Goal: Task Accomplishment & Management: Manage account settings

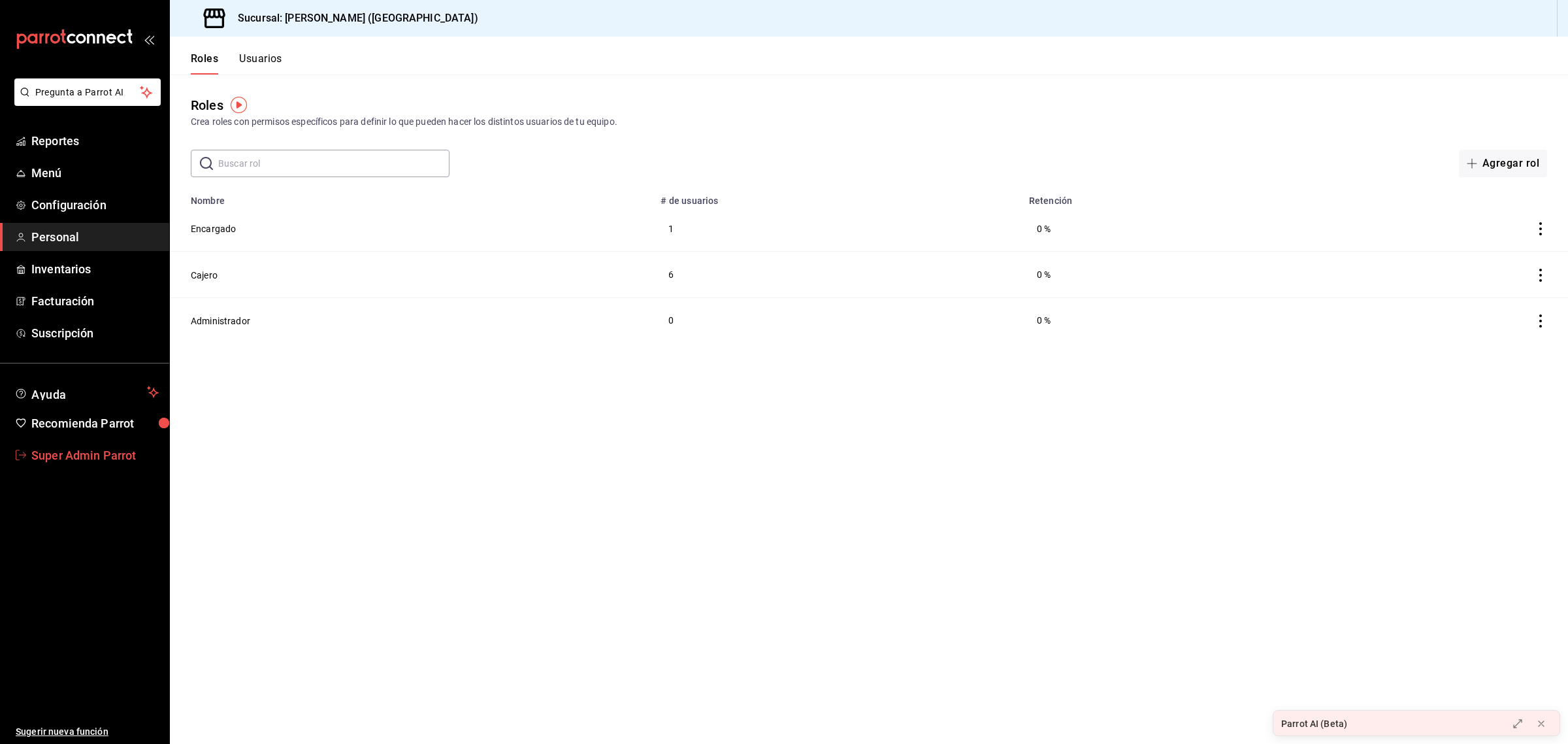
click at [122, 456] on span "Super Admin Parrot" at bounding box center [95, 454] width 127 height 17
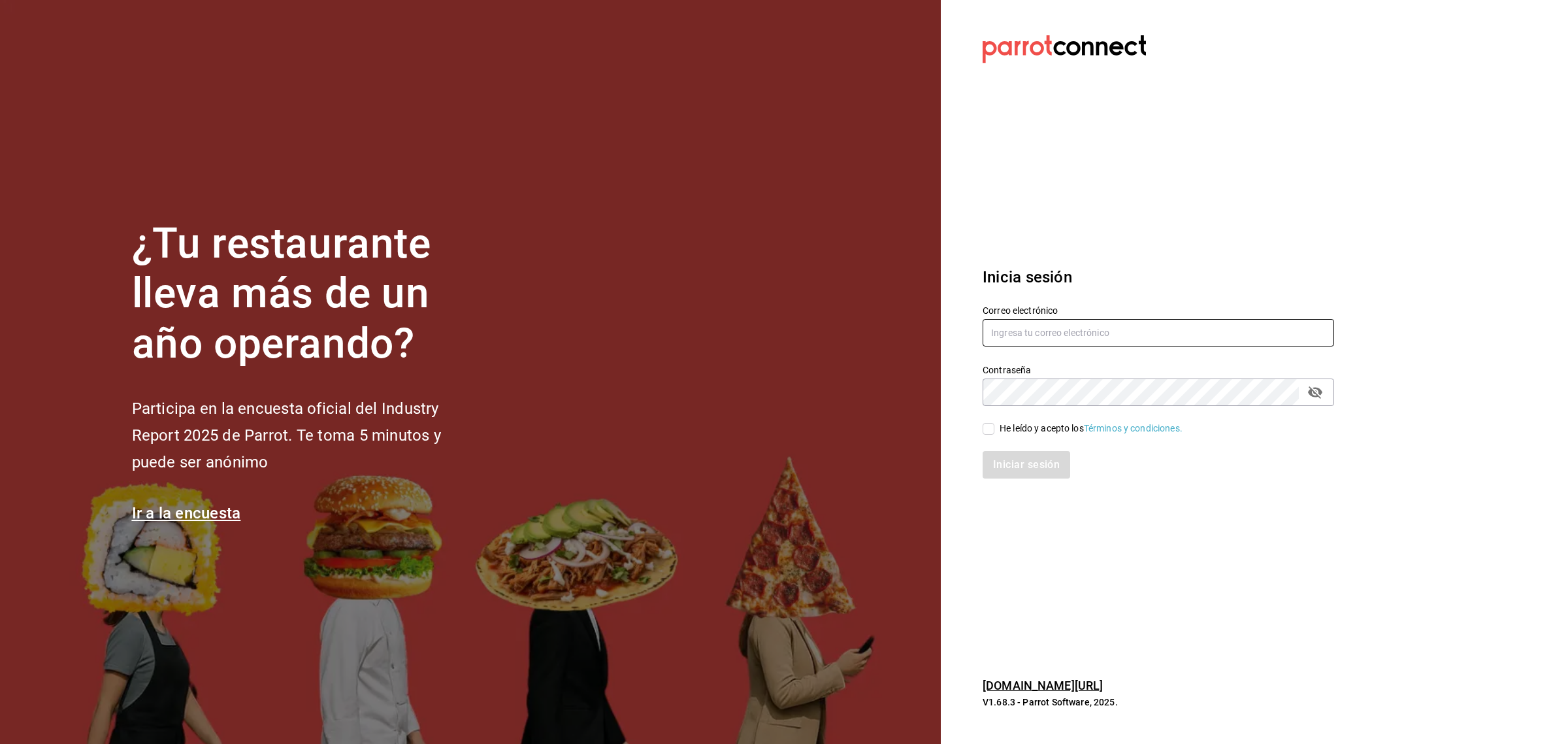
click at [996, 339] on input "text" at bounding box center [1158, 332] width 351 height 27
paste input "Tacos [PERSON_NAME] - Guadalupe"
click at [1010, 334] on input "Tacos [PERSON_NAME] - Guadalupe" at bounding box center [1158, 332] width 351 height 27
type input "Tacos [PERSON_NAME] - Guadalupe"
click at [987, 430] on input "He leído y acepto los Términos y condiciones." at bounding box center [988, 428] width 12 height 12
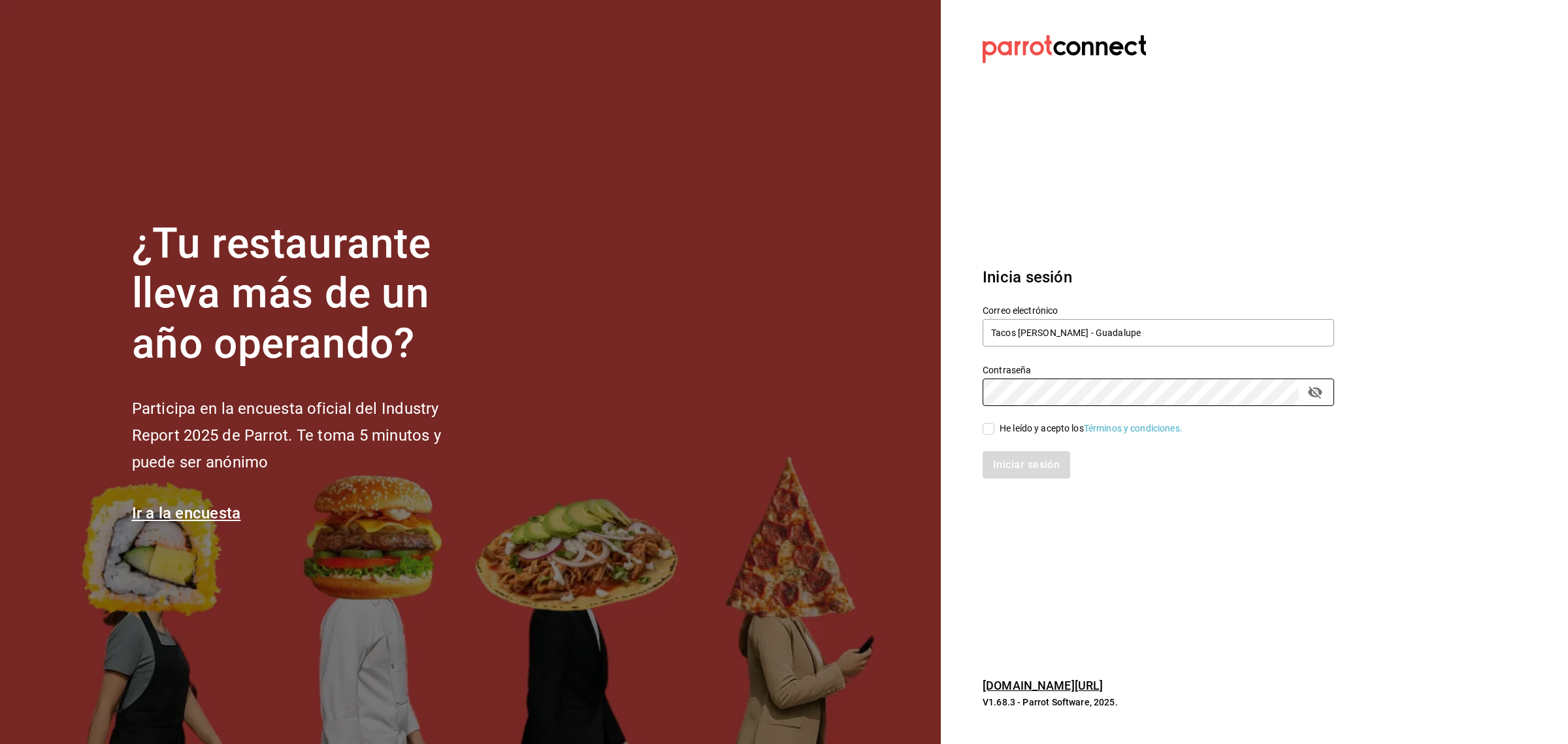
checkbox input "true"
click at [997, 460] on button "Iniciar sesión" at bounding box center [1027, 464] width 89 height 27
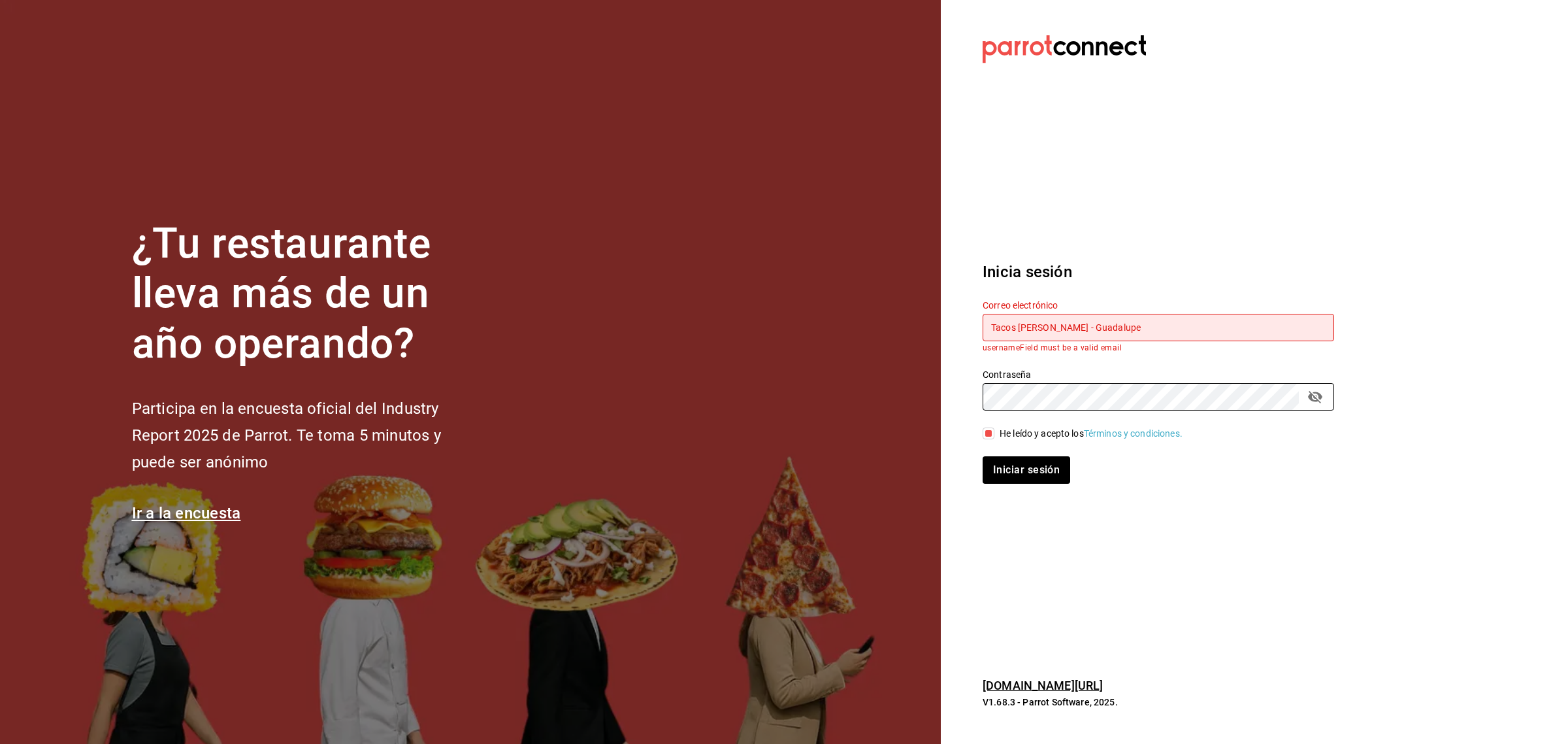
click at [942, 394] on section "Datos incorrectos. Verifica que tu Correo o Contraseña estén bien escritos. Ini…" at bounding box center [1153, 372] width 425 height 744
drag, startPoint x: 1122, startPoint y: 322, endPoint x: 926, endPoint y: 335, distance: 196.4
click at [926, 335] on div "¿Tu restaurante lleva más de un año operando? Participa en la encuesta oficial …" at bounding box center [784, 372] width 1568 height 744
paste input "[EMAIL_ADDRESS][DOMAIN_NAME]"
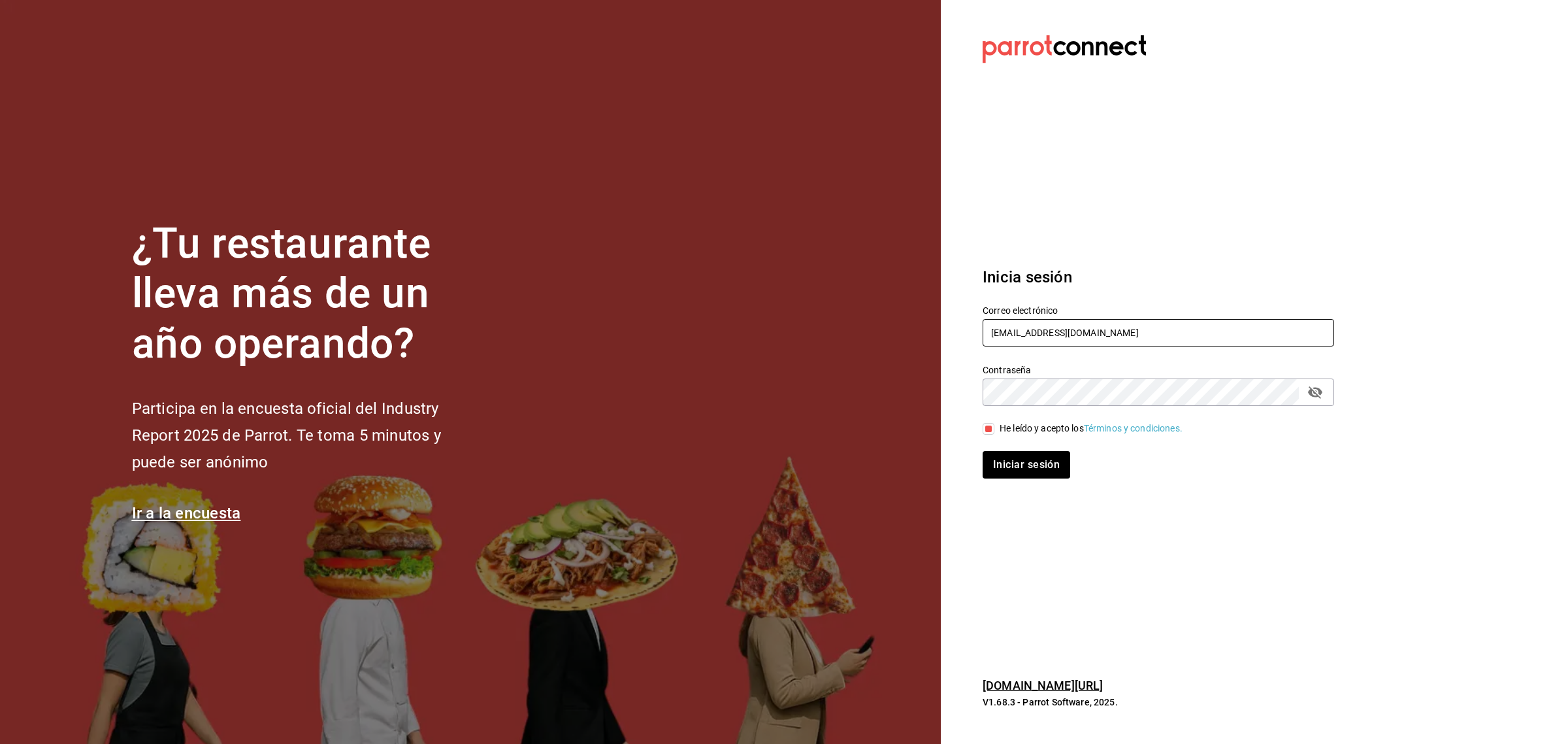
type input "[EMAIL_ADDRESS][DOMAIN_NAME]"
click at [872, 425] on div "¿Tu restaurante lleva más de un año operando? Participa en la encuesta oficial …" at bounding box center [784, 372] width 1568 height 744
click at [996, 460] on button "Iniciar sesión" at bounding box center [1027, 464] width 89 height 27
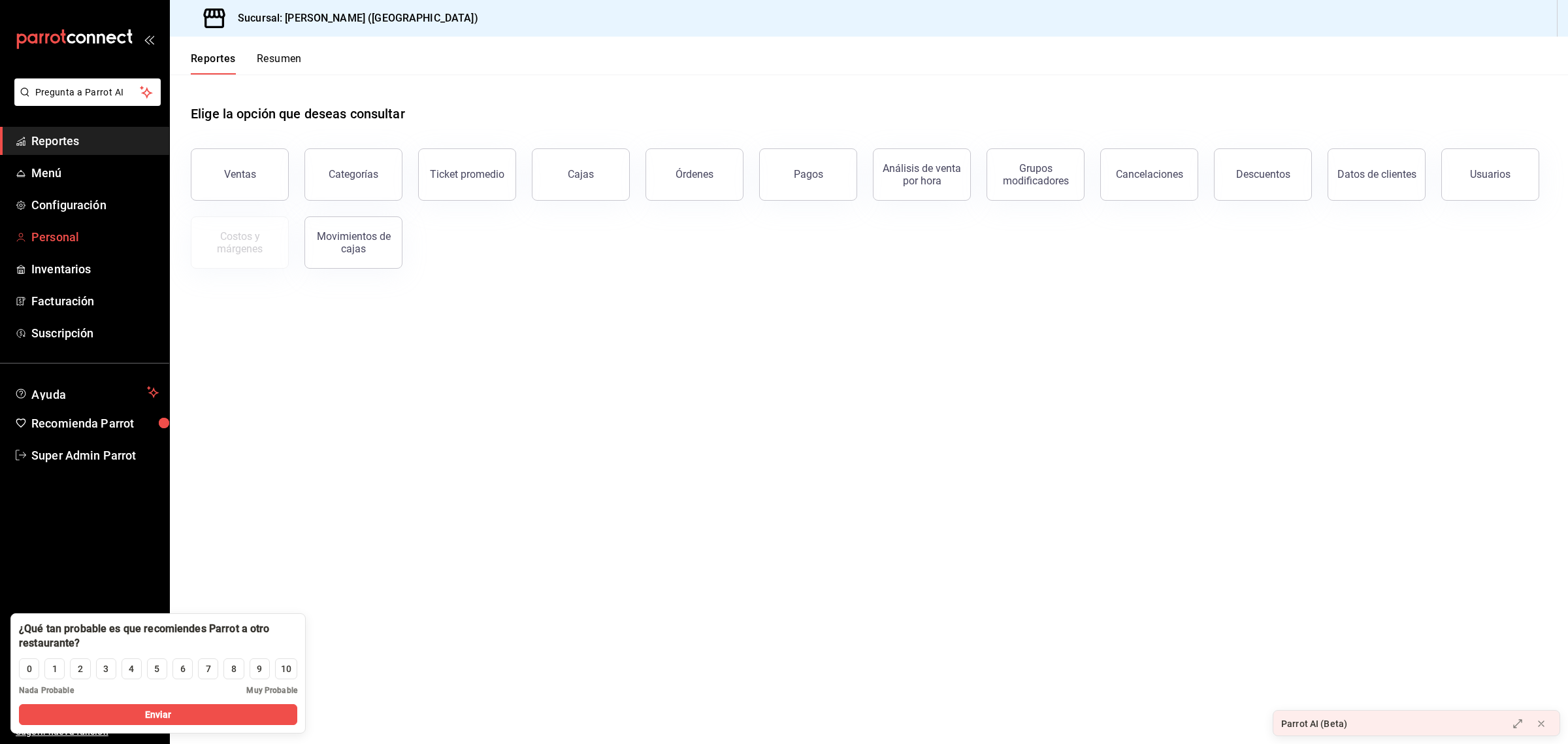
click at [33, 238] on span "Personal" at bounding box center [95, 237] width 127 height 17
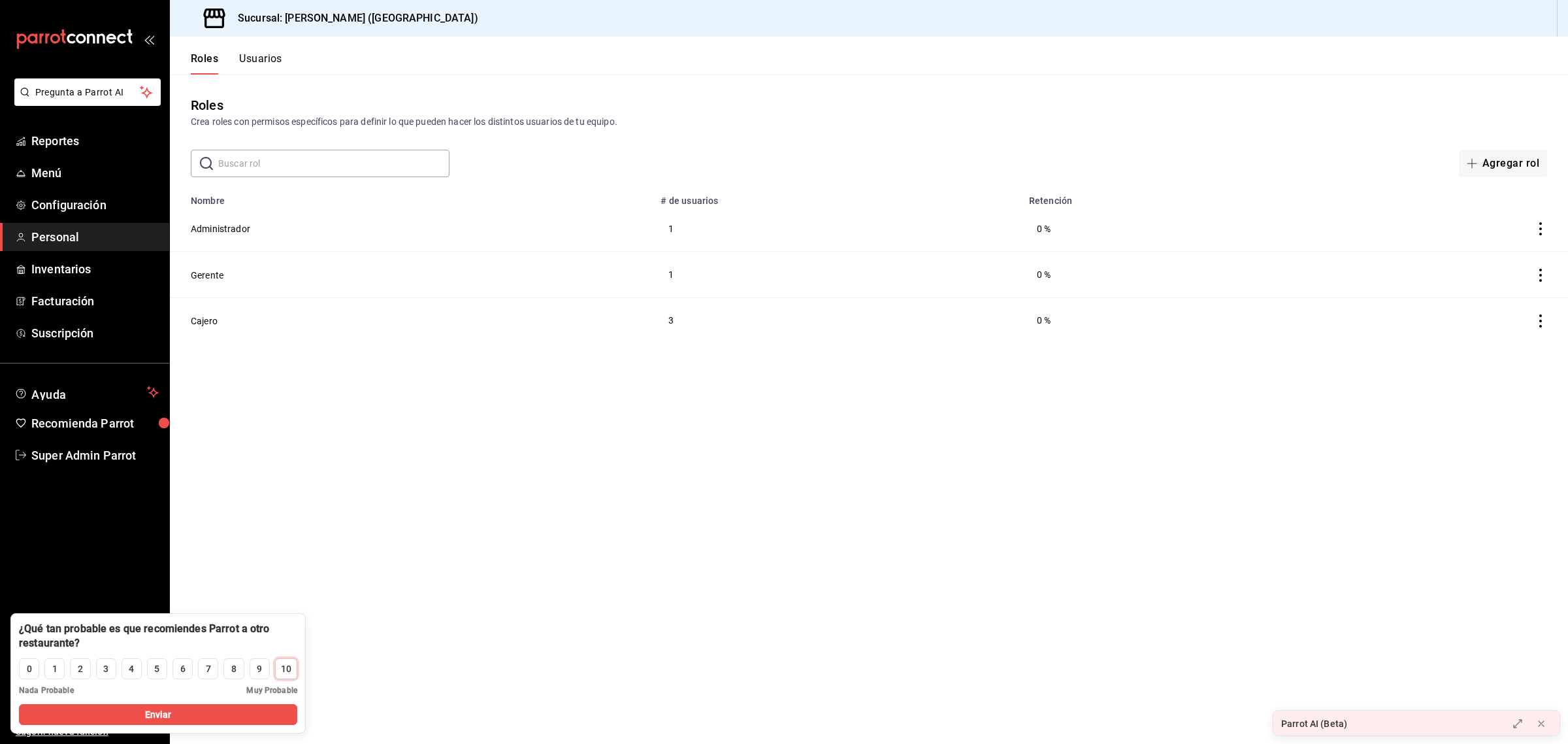
click at [281, 671] on div "10" at bounding box center [286, 668] width 10 height 14
click at [247, 709] on button "Enviar" at bounding box center [158, 714] width 278 height 21
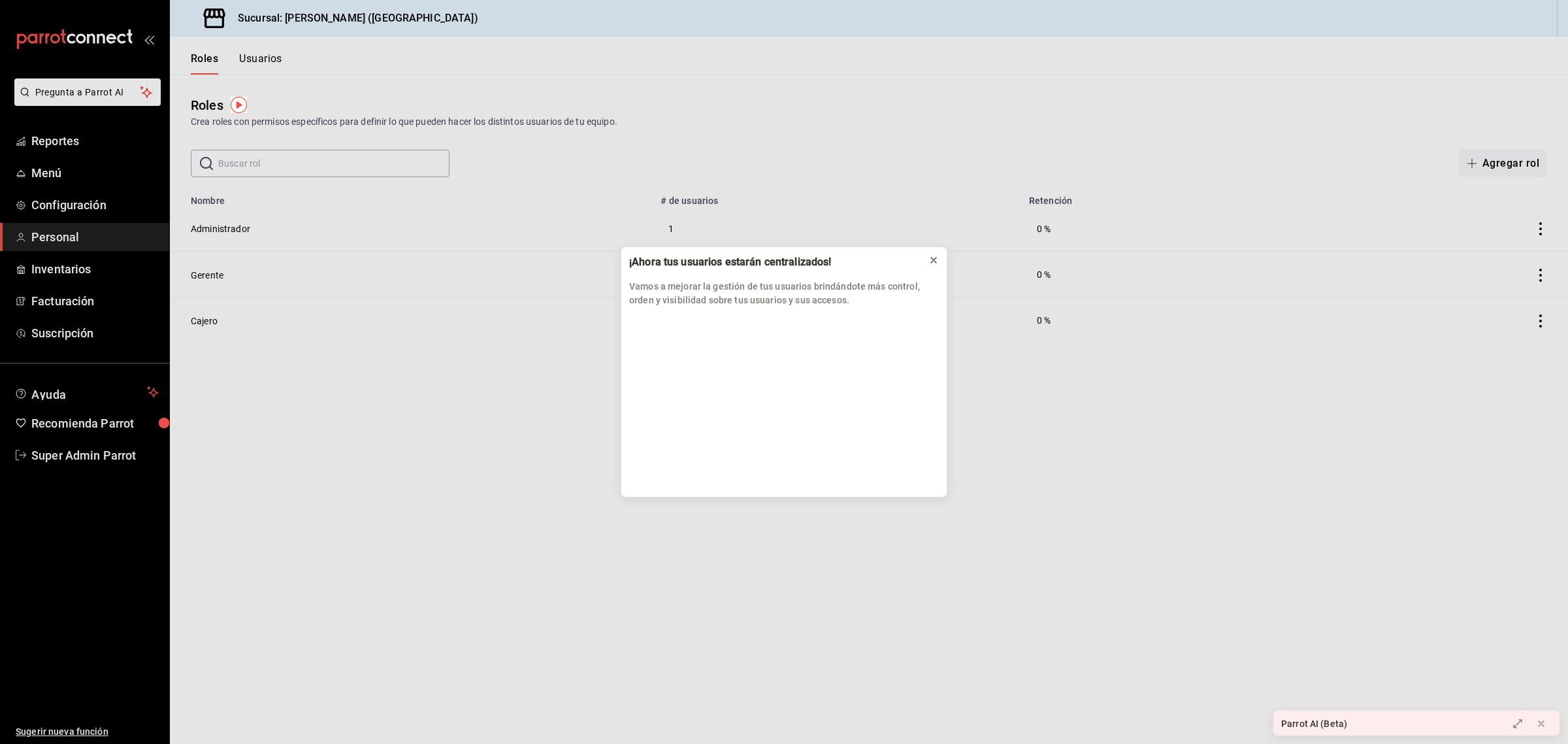
click at [935, 262] on icon at bounding box center [934, 260] width 5 height 5
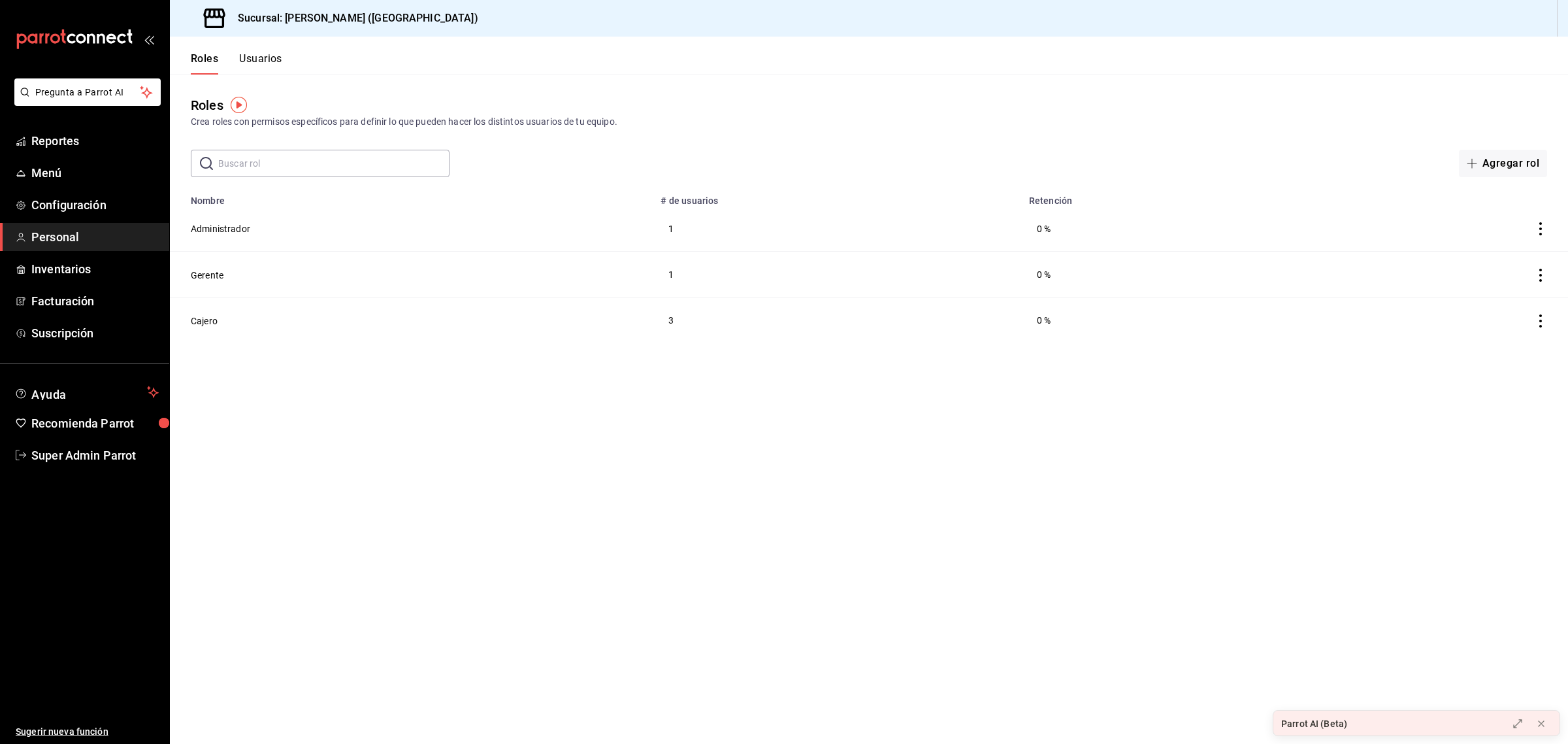
click at [277, 61] on button "Usuarios" at bounding box center [260, 63] width 43 height 22
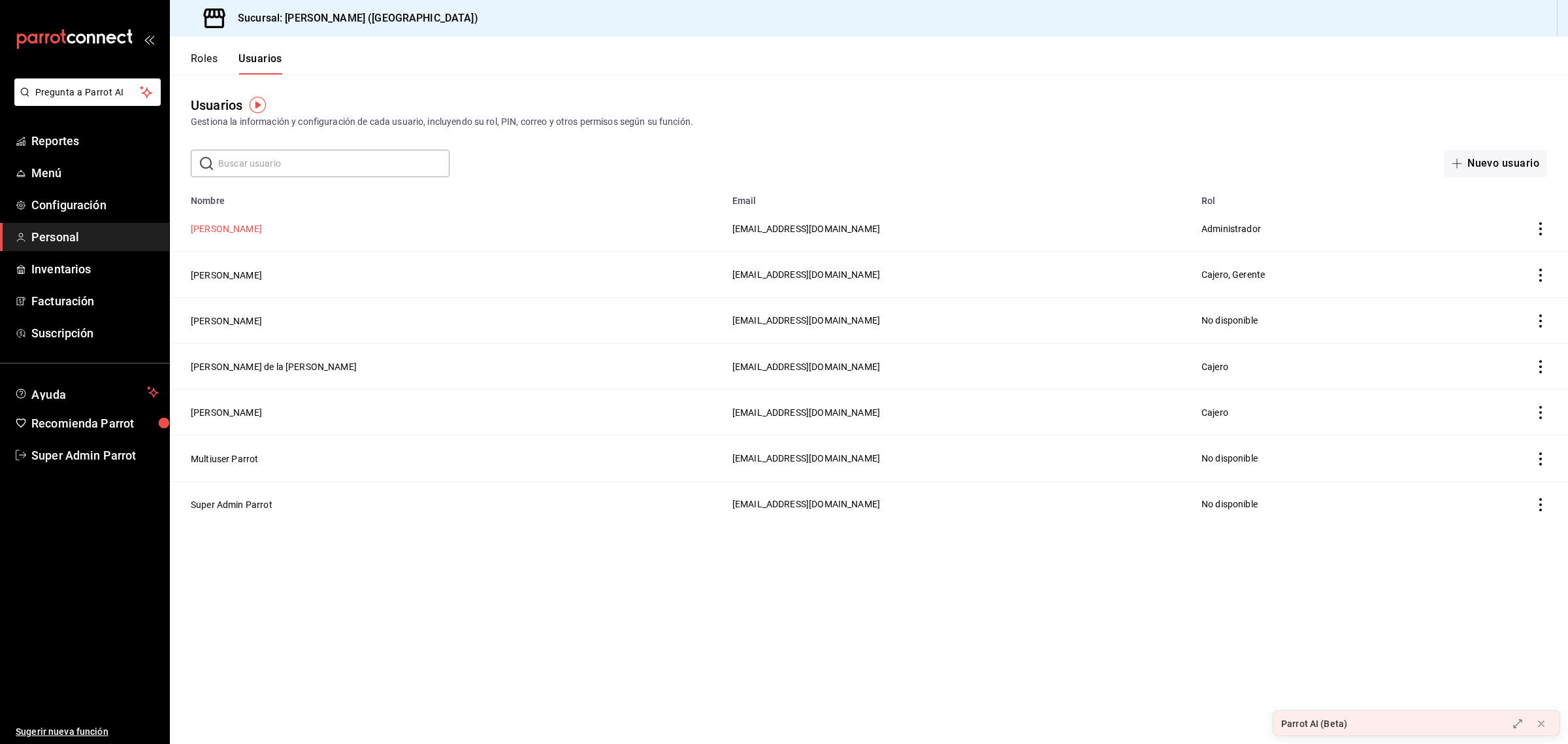
click at [242, 230] on button "Nancy Sanchez" at bounding box center [227, 229] width 71 height 13
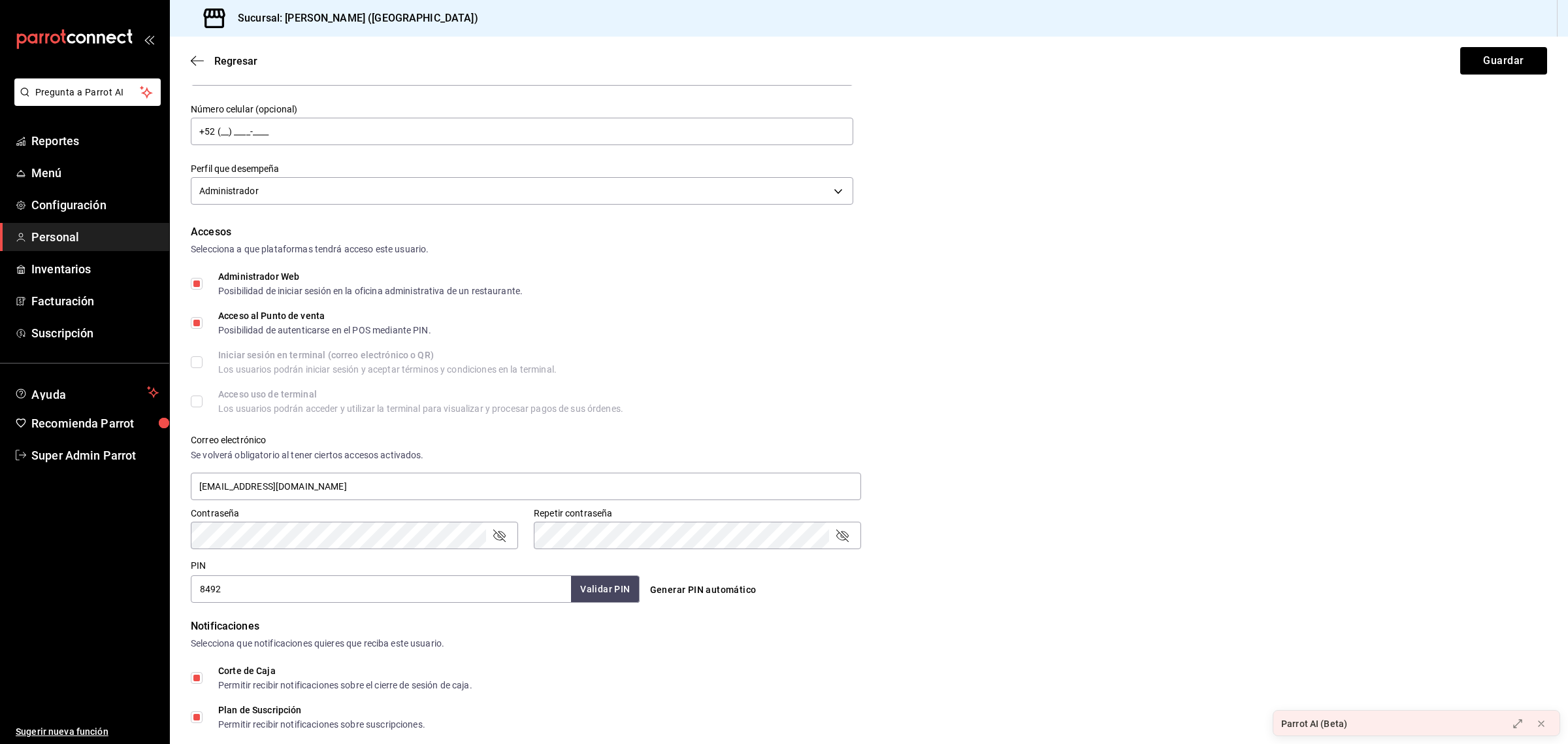
scroll to position [333, 0]
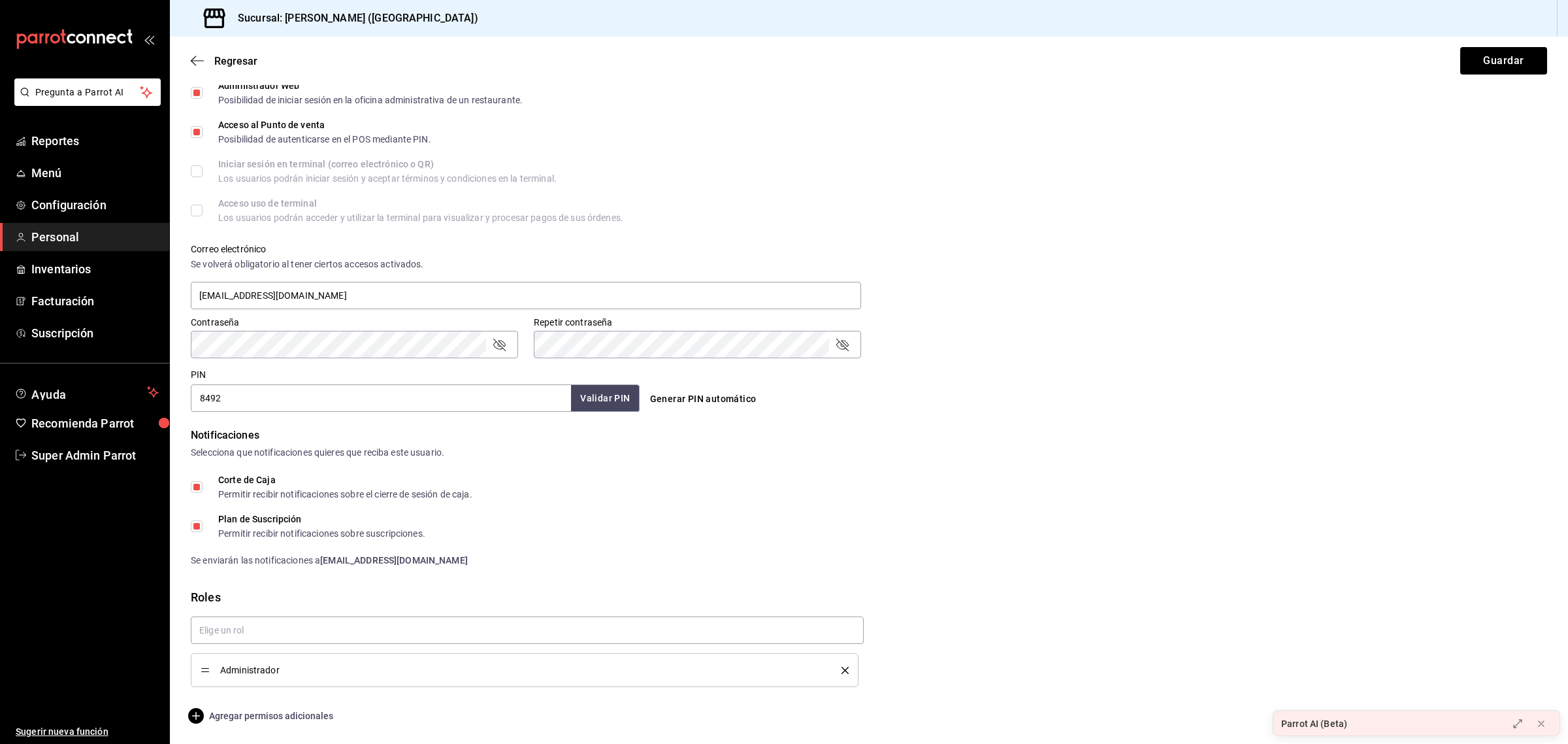
click at [288, 719] on span "Agregar permisos adicionales" at bounding box center [262, 715] width 142 height 15
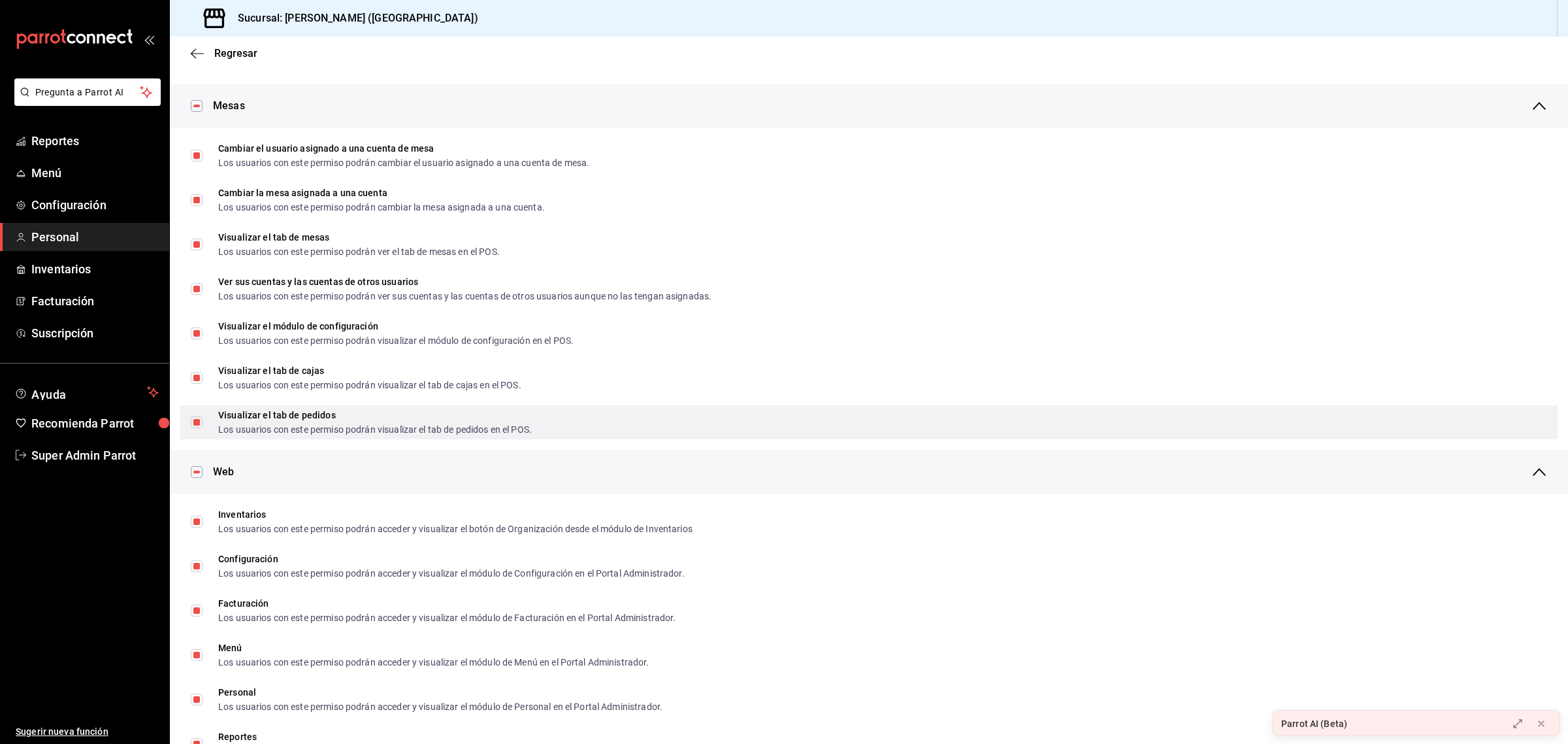
scroll to position [0, 0]
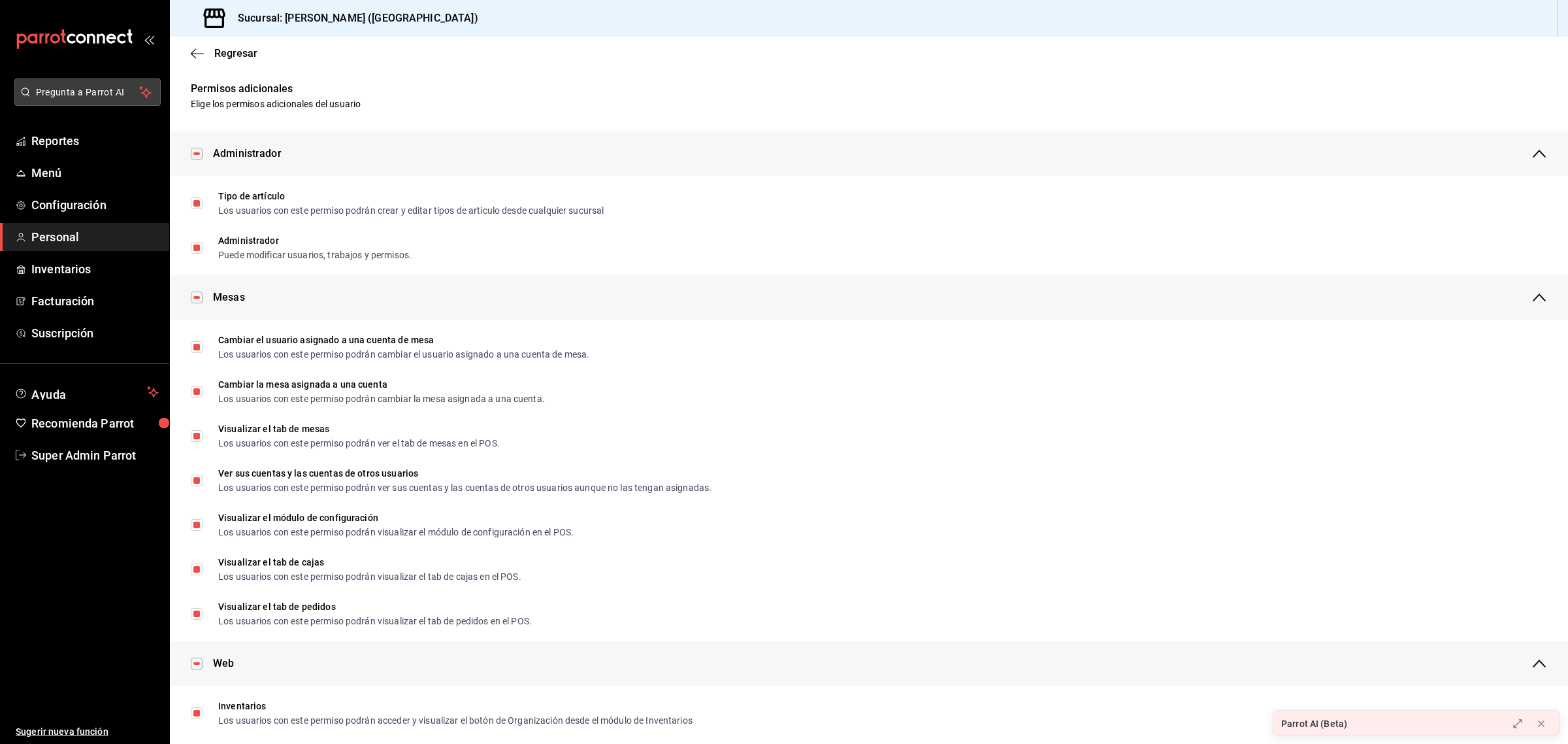
click at [96, 103] on button "Pregunta a Parrot AI" at bounding box center [87, 92] width 147 height 27
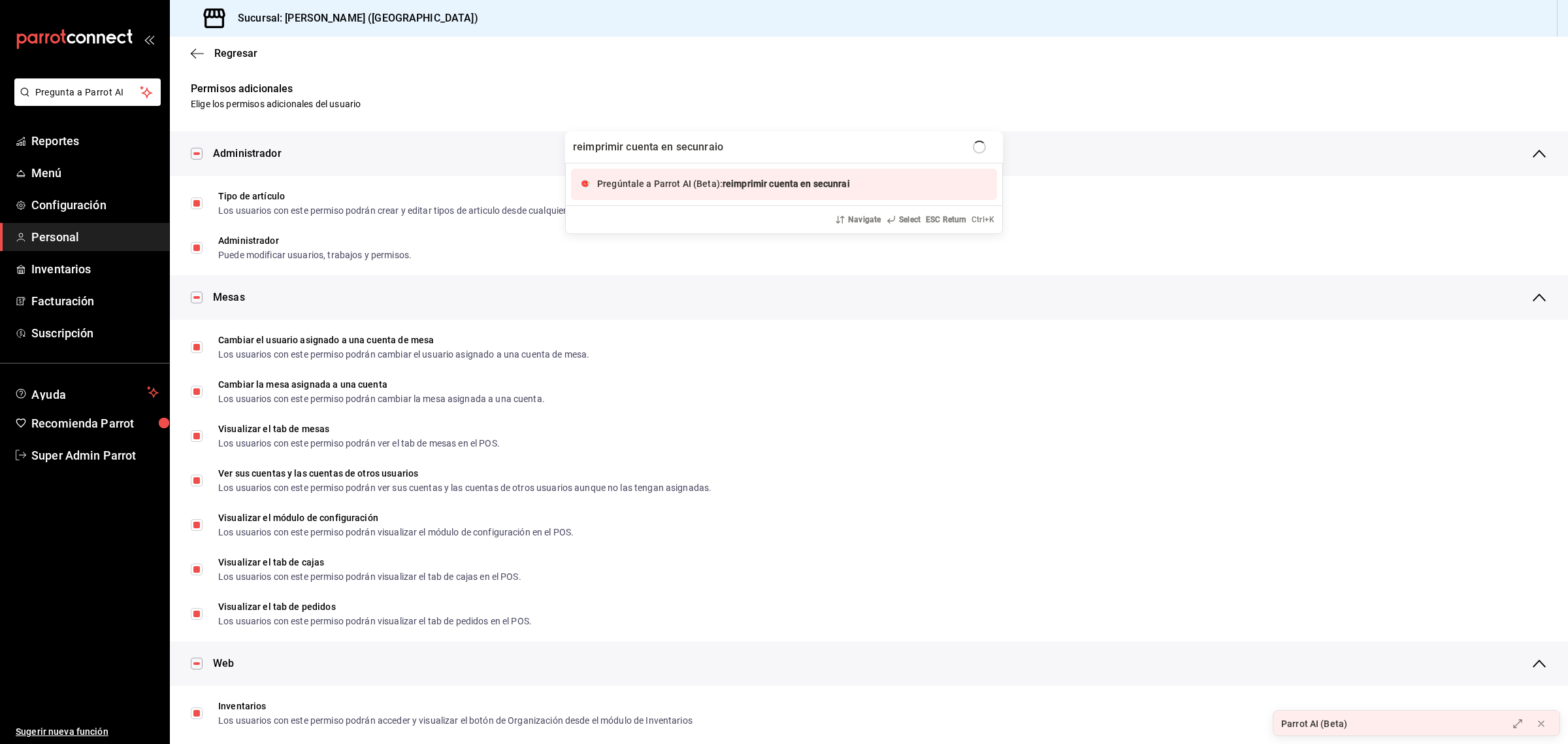
type input "reimprimir cuenta en secunraios"
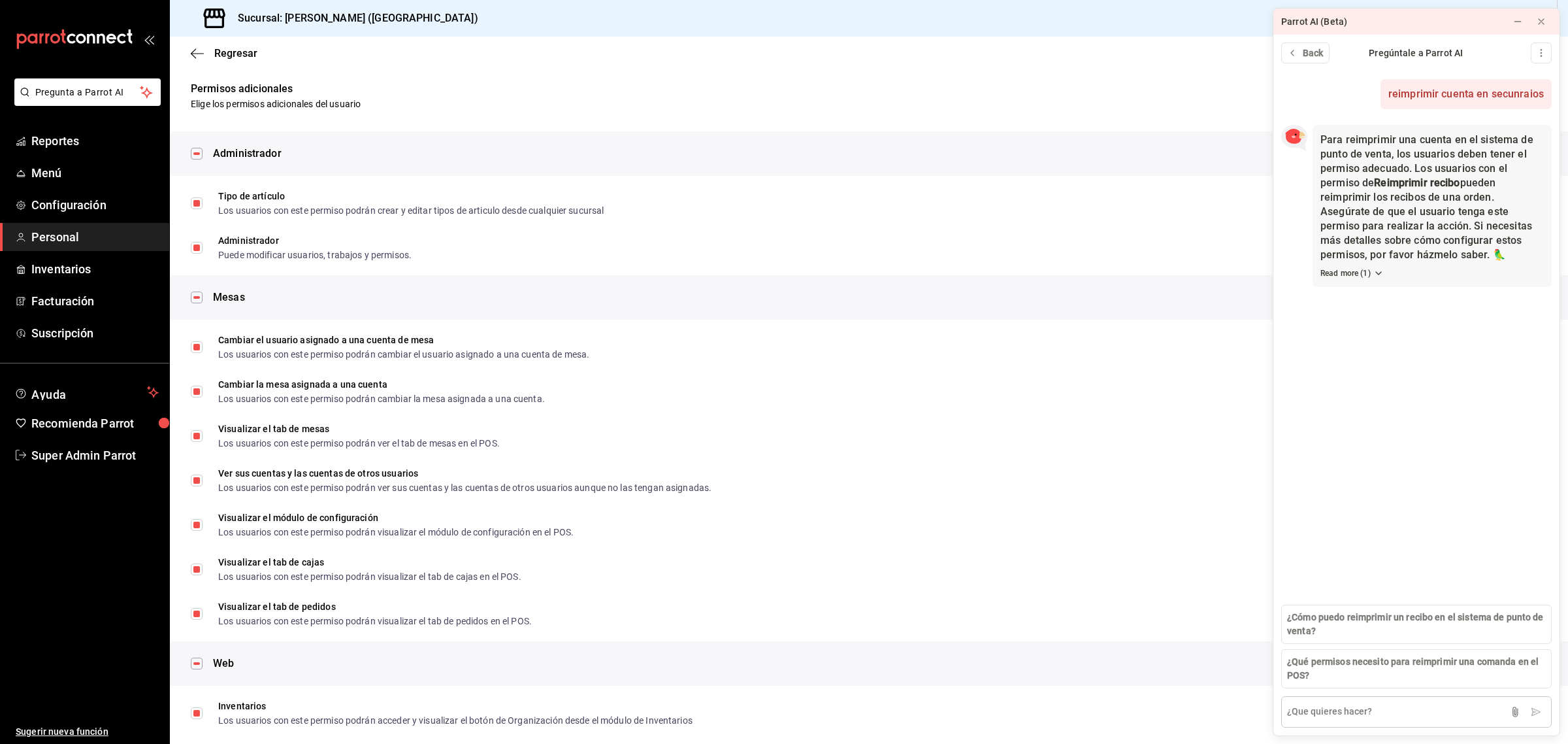
click at [1330, 717] on textarea at bounding box center [1416, 712] width 270 height 31
